Goal: Task Accomplishment & Management: Contribute content

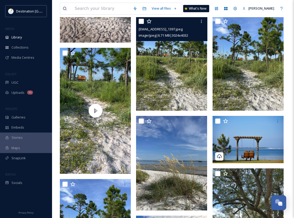
scroll to position [156, 0]
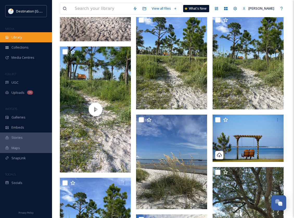
click at [8, 35] on div "Library" at bounding box center [26, 37] width 52 height 10
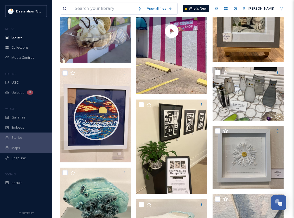
scroll to position [858, 0]
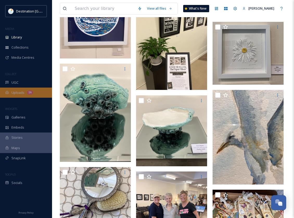
click at [19, 94] on span "Uploads" at bounding box center [17, 92] width 13 height 5
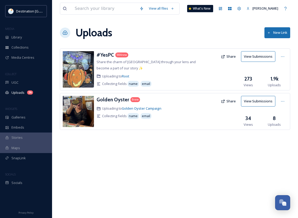
click at [104, 170] on div "View all files What's New [PERSON_NAME] Uploads New Link #YesPC 984 new Share t…" at bounding box center [175, 109] width 246 height 218
click at [21, 91] on span "Uploads" at bounding box center [17, 92] width 13 height 5
click at [103, 51] on div "#YesPC" at bounding box center [104, 55] width 17 height 8
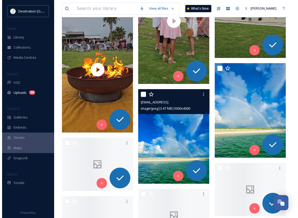
scroll to position [728, 0]
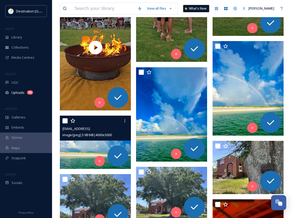
click at [63, 122] on input "checkbox" at bounding box center [64, 120] width 5 height 5
checkbox input "true"
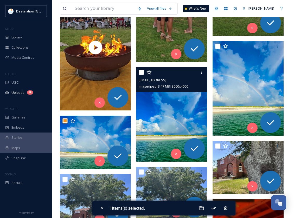
click at [143, 72] on input "checkbox" at bounding box center [141, 72] width 5 height 5
checkbox input "true"
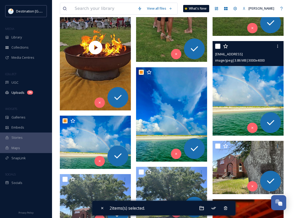
click at [216, 46] on input "checkbox" at bounding box center [217, 46] width 5 height 5
checkbox input "true"
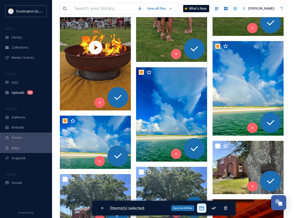
click at [204, 210] on icon at bounding box center [201, 208] width 5 height 5
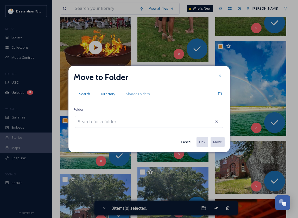
click at [113, 97] on div "Directory" at bounding box center [107, 94] width 25 height 11
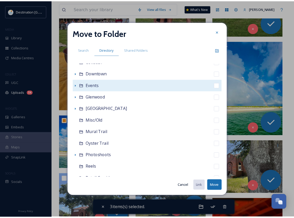
scroll to position [78, 0]
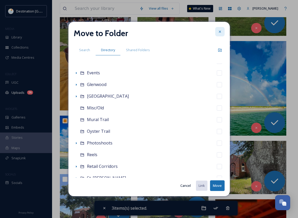
click at [218, 31] on icon at bounding box center [220, 32] width 4 height 4
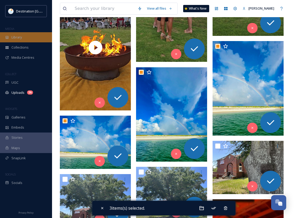
click at [14, 37] on span "Library" at bounding box center [16, 37] width 10 height 5
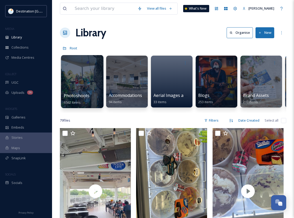
click at [71, 75] on div at bounding box center [82, 81] width 42 height 53
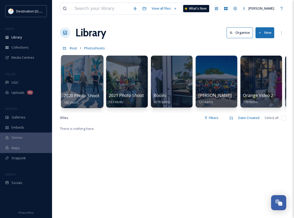
click at [72, 80] on div at bounding box center [82, 81] width 42 height 53
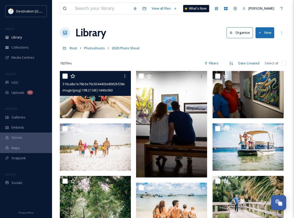
click at [89, 103] on img at bounding box center [95, 94] width 71 height 47
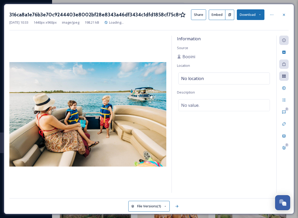
click at [259, 14] on icon at bounding box center [259, 14] width 3 height 3
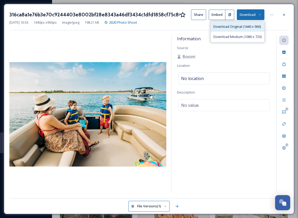
click at [229, 29] on span "Download Original (1440 x 960)" at bounding box center [236, 26] width 47 height 5
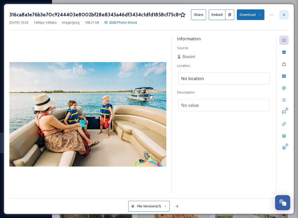
click at [283, 14] on icon at bounding box center [284, 15] width 4 height 4
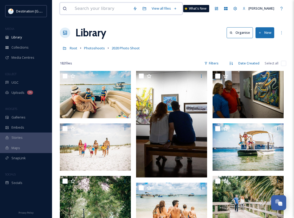
click at [87, 10] on input at bounding box center [101, 8] width 58 height 11
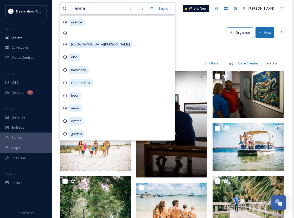
type input "aerial"
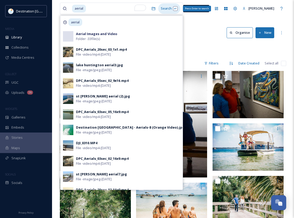
click at [175, 10] on div "Search Press Enter to search" at bounding box center [169, 8] width 22 height 10
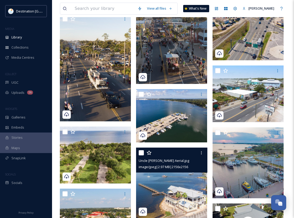
scroll to position [572, 0]
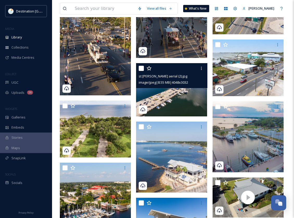
click at [178, 112] on img at bounding box center [171, 89] width 71 height 53
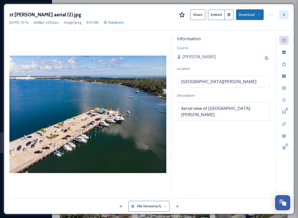
click at [281, 13] on div at bounding box center [283, 14] width 9 height 9
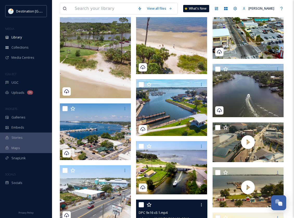
scroll to position [1352, 0]
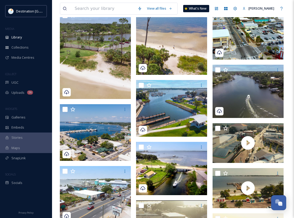
click at [173, 55] on img at bounding box center [171, 13] width 71 height 123
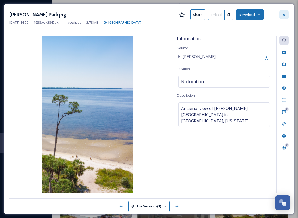
click at [284, 17] on div at bounding box center [283, 14] width 9 height 9
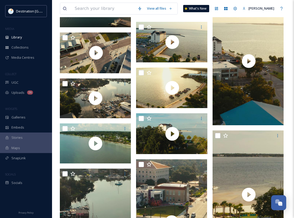
scroll to position [1717, 0]
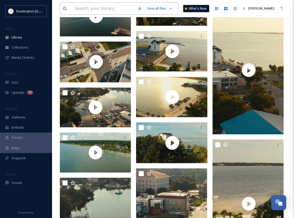
click at [79, 7] on input at bounding box center [103, 8] width 63 height 11
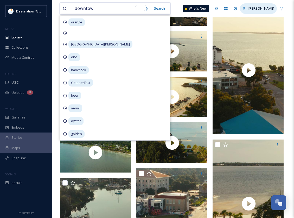
type input "downtown"
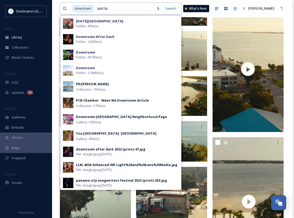
type input "aerial"
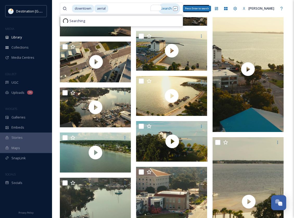
click at [180, 10] on div "Search Press Enter to search" at bounding box center [169, 8] width 22 height 10
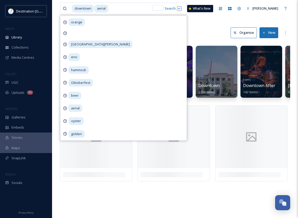
click at [211, 23] on div "downtown aerial Search [GEOGRAPHIC_DATA][PERSON_NAME] [PERSON_NAME] Oktoberfest…" at bounding box center [175, 109] width 246 height 218
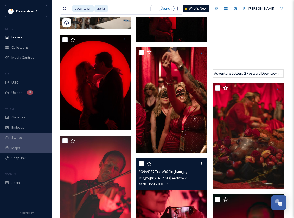
scroll to position [1326, 0]
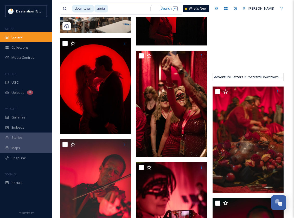
click at [17, 38] on span "Library" at bounding box center [16, 37] width 10 height 5
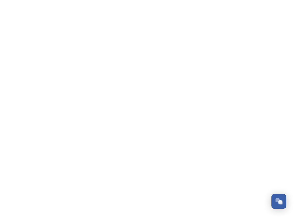
scroll to position [251, 0]
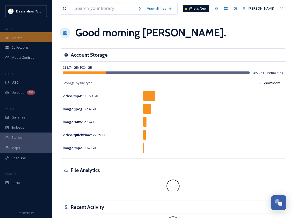
click at [19, 35] on span "Library" at bounding box center [16, 37] width 10 height 5
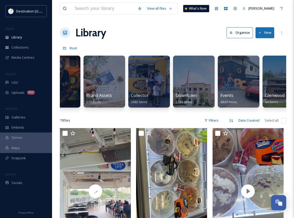
scroll to position [0, 158]
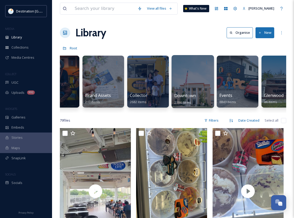
click at [195, 93] on span "Downtown" at bounding box center [185, 96] width 22 height 6
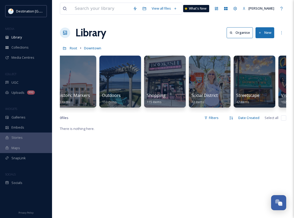
scroll to position [0, 311]
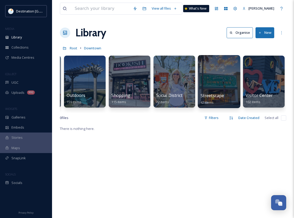
click at [210, 89] on div at bounding box center [219, 81] width 42 height 53
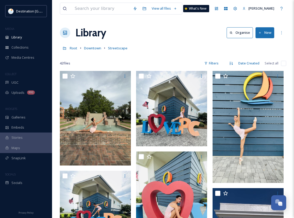
click at [265, 36] on button "New" at bounding box center [264, 32] width 19 height 11
click at [261, 46] on span "File Upload" at bounding box center [262, 44] width 17 height 5
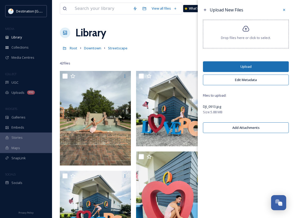
click at [232, 81] on button "Edit Metadata" at bounding box center [246, 80] width 86 height 11
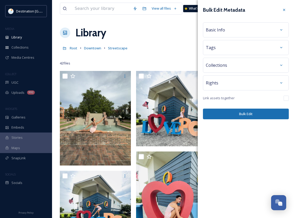
click at [236, 46] on div "Tags" at bounding box center [246, 47] width 80 height 9
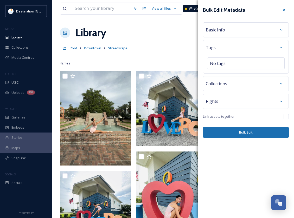
click at [225, 84] on span "Collections" at bounding box center [216, 84] width 21 height 6
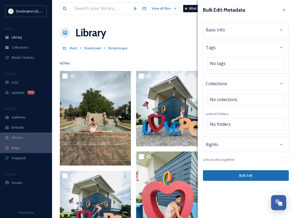
click at [226, 29] on div "Basic Info" at bounding box center [246, 29] width 80 height 9
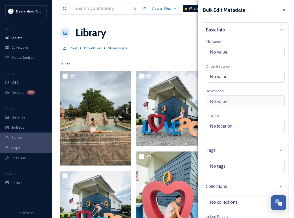
click at [228, 99] on div "No value." at bounding box center [246, 101] width 78 height 12
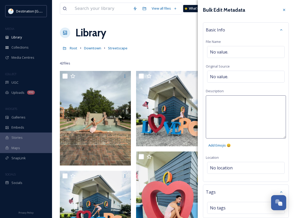
click at [235, 106] on textarea at bounding box center [246, 116] width 80 height 43
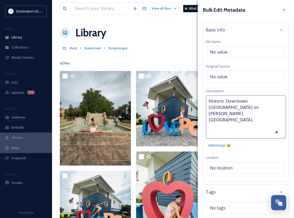
type textarea "Historic Downtown Panama City on Harrison Avenue."
click at [224, 167] on div "Bulk Edit Metadata Basic Info File Name No value. Original Source No value. Des…" at bounding box center [246, 165] width 96 height 331
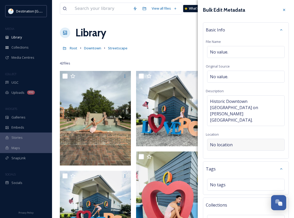
click at [230, 139] on div "No location" at bounding box center [246, 145] width 78 height 12
click at [236, 139] on input at bounding box center [245, 144] width 77 height 11
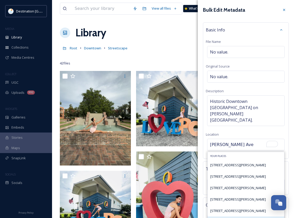
type input "Harrison Ave"
click at [235, 217] on div "Harrison Avenue" at bounding box center [246, 222] width 76 height 11
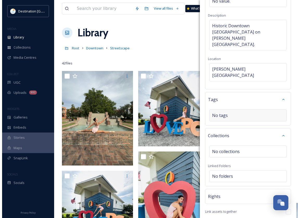
scroll to position [77, 0]
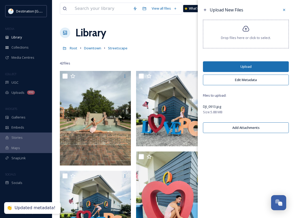
click at [241, 67] on button "Upload" at bounding box center [246, 66] width 86 height 11
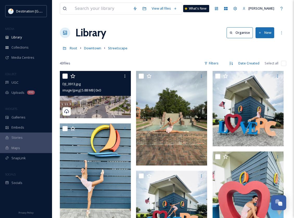
click at [102, 111] on img at bounding box center [95, 94] width 71 height 47
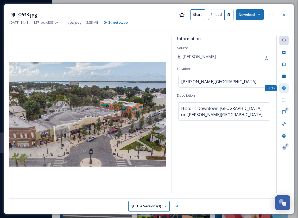
click at [286, 87] on div "Rights" at bounding box center [283, 87] width 9 height 9
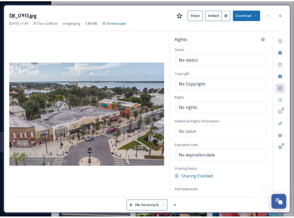
scroll to position [2, 0]
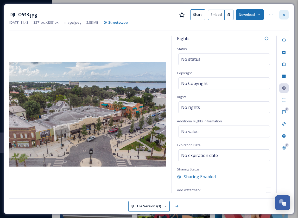
click at [281, 16] on div at bounding box center [283, 14] width 9 height 9
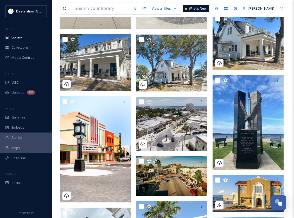
scroll to position [364, 0]
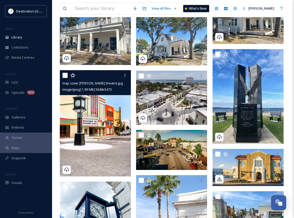
click at [88, 134] on img at bounding box center [95, 123] width 71 height 107
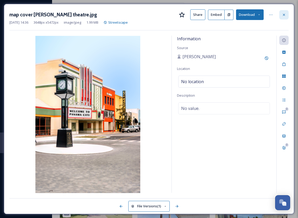
click at [285, 13] on icon at bounding box center [284, 15] width 4 height 4
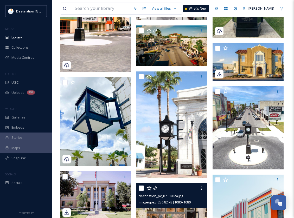
scroll to position [468, 0]
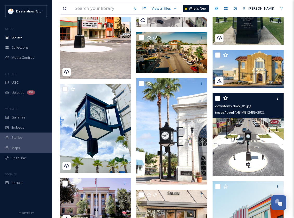
click at [255, 126] on img at bounding box center [247, 134] width 71 height 83
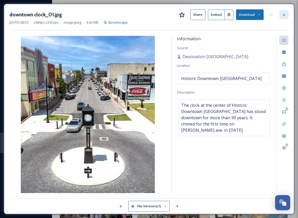
click at [282, 16] on icon at bounding box center [284, 15] width 4 height 4
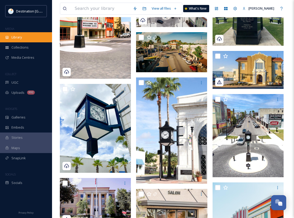
click at [29, 37] on div "Library" at bounding box center [26, 37] width 52 height 10
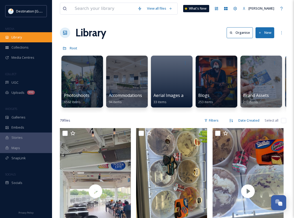
click at [19, 39] on span "Library" at bounding box center [16, 37] width 10 height 5
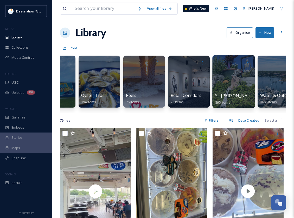
click at [237, 93] on span "St. [PERSON_NAME]" at bounding box center [235, 96] width 40 height 6
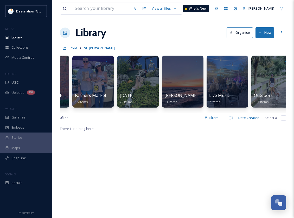
scroll to position [0, 207]
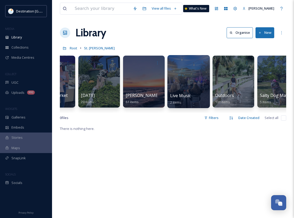
click at [189, 89] on div at bounding box center [188, 81] width 42 height 53
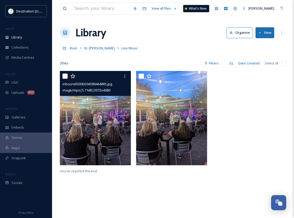
click at [114, 133] on img at bounding box center [95, 118] width 71 height 94
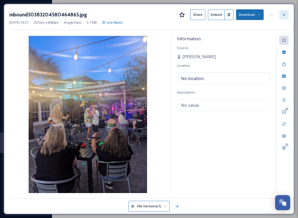
click at [284, 14] on icon at bounding box center [284, 15] width 2 height 2
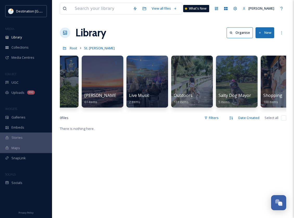
scroll to position [0, 266]
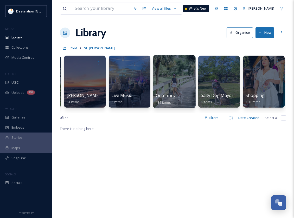
click at [185, 94] on div "Outdoors 131 items" at bounding box center [174, 99] width 37 height 13
click at [169, 81] on div at bounding box center [174, 81] width 42 height 53
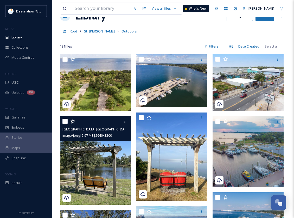
scroll to position [26, 0]
